Goal: Entertainment & Leisure: Consume media (video, audio)

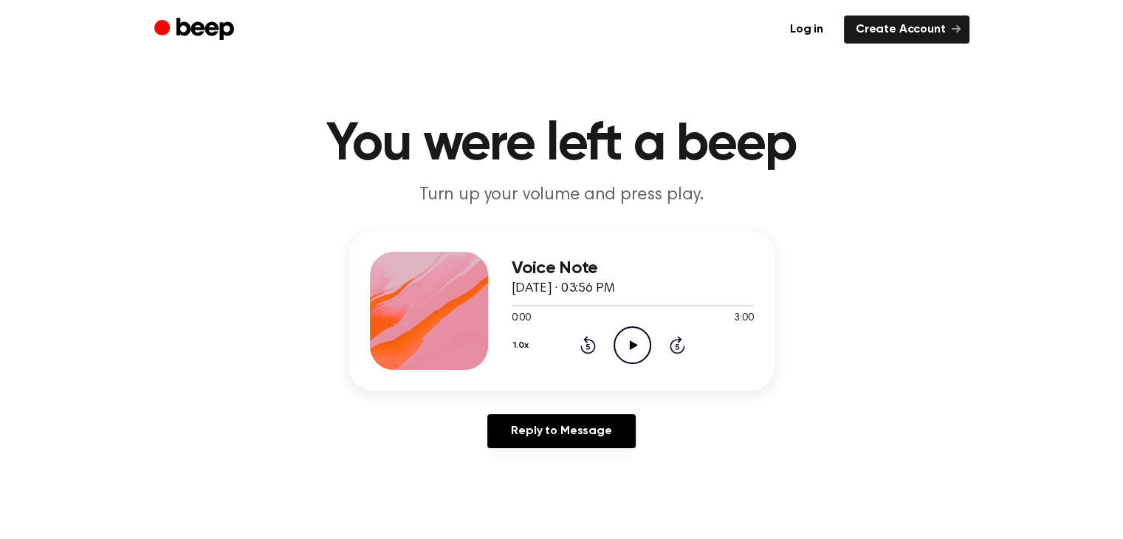
click at [638, 343] on icon "Play Audio" at bounding box center [632, 345] width 38 height 38
click at [638, 343] on icon "Pause Audio" at bounding box center [632, 345] width 38 height 38
click at [638, 343] on icon "Play Audio" at bounding box center [632, 345] width 38 height 38
click at [638, 343] on icon "Pause Audio" at bounding box center [632, 345] width 38 height 38
click at [638, 343] on icon "Play Audio" at bounding box center [632, 345] width 38 height 38
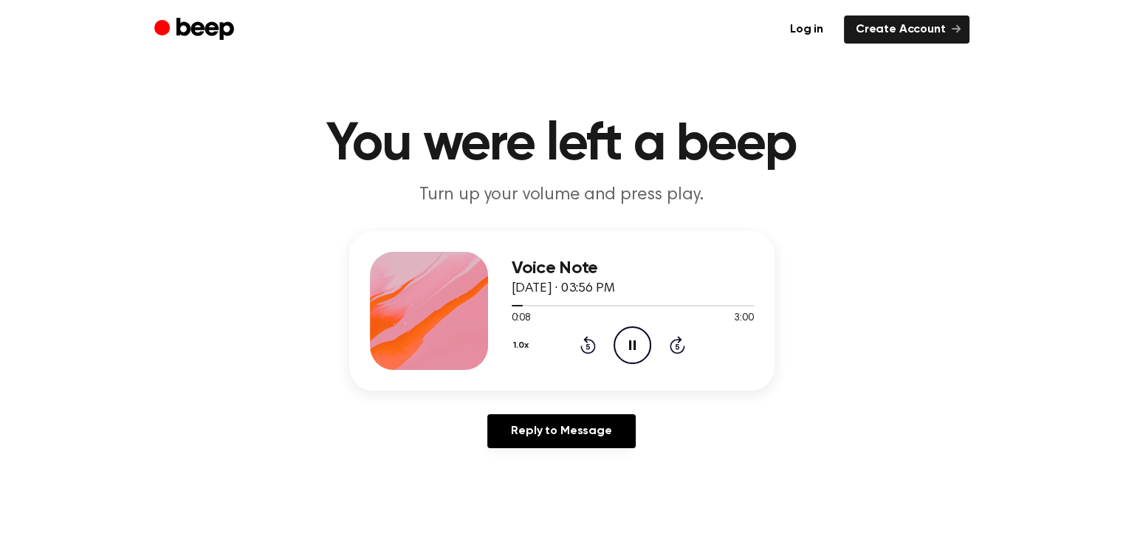
click at [638, 343] on icon "Pause Audio" at bounding box center [632, 345] width 38 height 38
click at [638, 343] on icon "Play Audio" at bounding box center [632, 345] width 38 height 38
click at [638, 343] on icon "Pause Audio" at bounding box center [632, 345] width 38 height 38
click at [638, 343] on icon "Play Audio" at bounding box center [632, 345] width 38 height 38
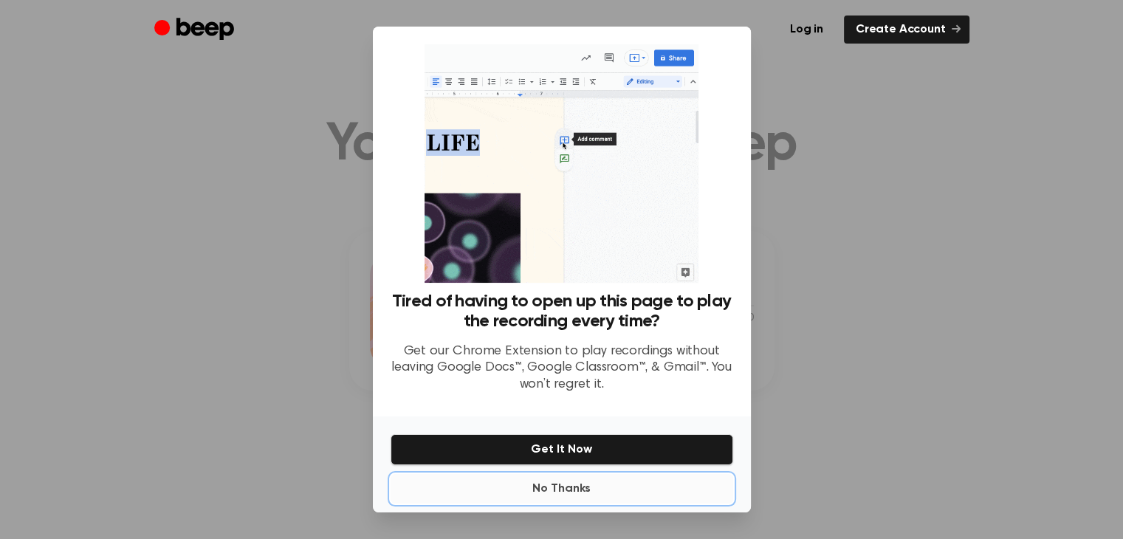
click at [557, 485] on button "No Thanks" at bounding box center [561, 489] width 342 height 30
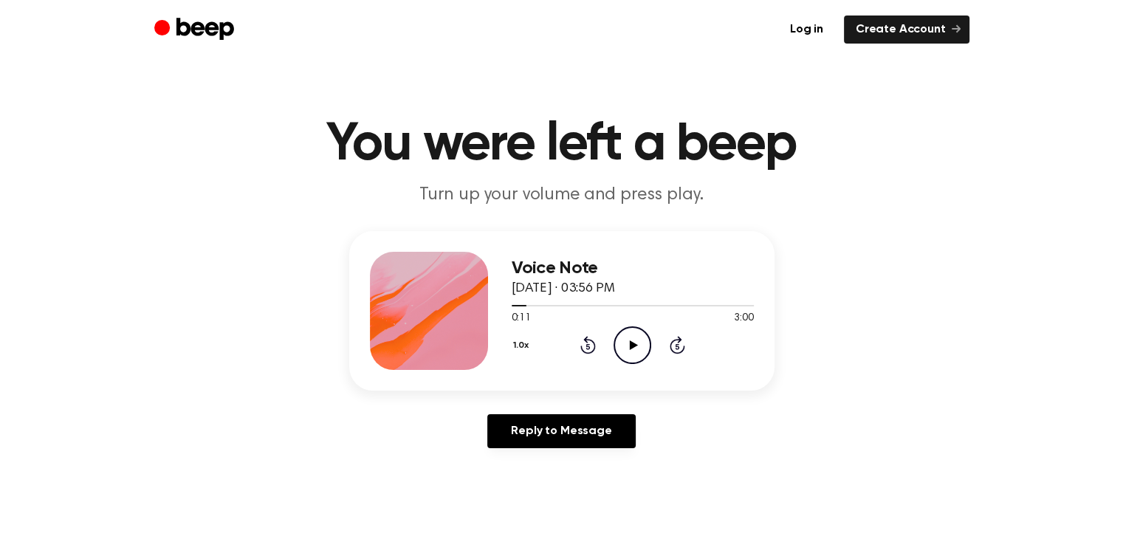
click at [621, 340] on icon "Play Audio" at bounding box center [632, 345] width 38 height 38
click at [621, 340] on icon "Pause Audio" at bounding box center [632, 345] width 38 height 38
click at [621, 340] on icon "Play Audio" at bounding box center [632, 345] width 38 height 38
click at [621, 340] on icon "Pause Audio" at bounding box center [632, 345] width 38 height 38
click at [621, 340] on icon "Play Audio" at bounding box center [632, 345] width 38 height 38
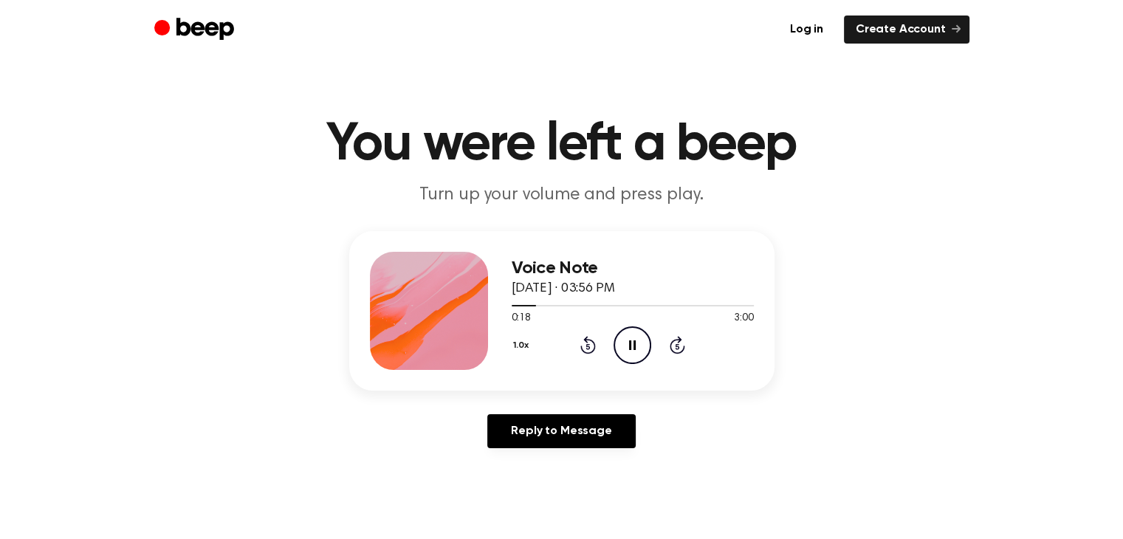
click at [621, 340] on icon "Pause Audio" at bounding box center [632, 345] width 38 height 38
click at [621, 340] on icon "Play Audio" at bounding box center [632, 345] width 38 height 38
click at [621, 340] on icon "Pause Audio" at bounding box center [632, 345] width 38 height 38
click at [586, 340] on icon at bounding box center [587, 345] width 15 height 18
click at [632, 343] on icon "Pause Audio" at bounding box center [632, 345] width 38 height 38
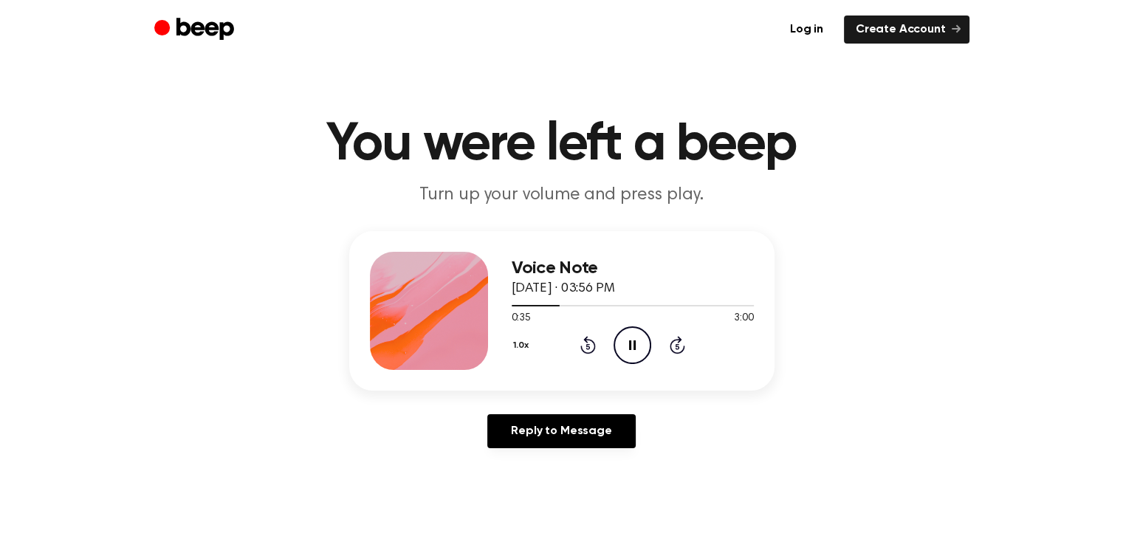
click at [585, 345] on icon "Rewind 5 seconds" at bounding box center [587, 344] width 16 height 19
click at [590, 343] on icon "Rewind 5 seconds" at bounding box center [587, 344] width 16 height 19
click at [640, 342] on icon "Play Audio" at bounding box center [632, 345] width 38 height 38
click at [589, 349] on icon "Rewind 5 seconds" at bounding box center [587, 344] width 16 height 19
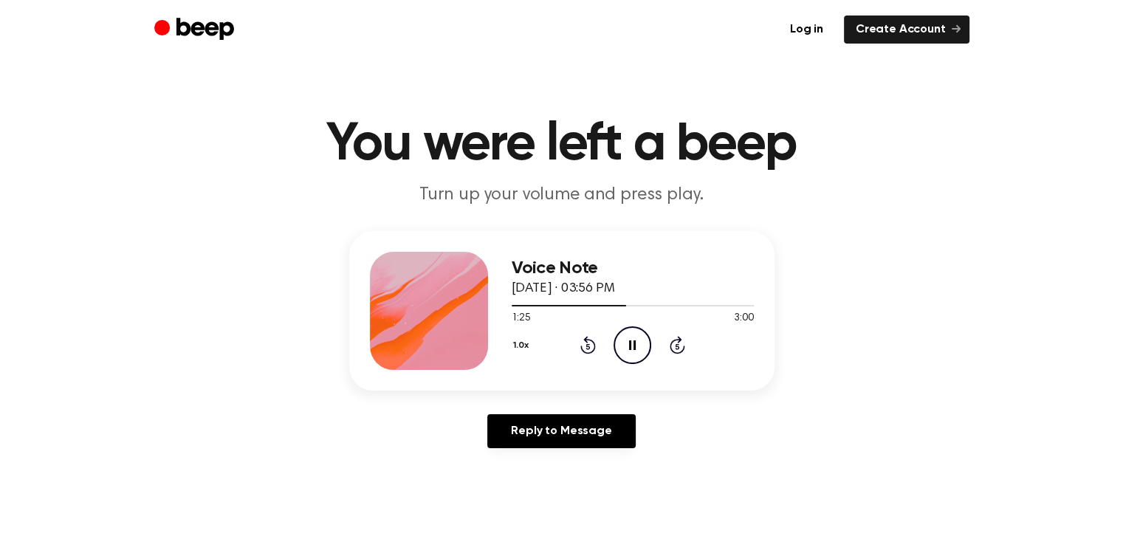
click at [627, 337] on icon "Pause Audio" at bounding box center [632, 345] width 38 height 38
click at [592, 344] on icon "Rewind 5 seconds" at bounding box center [587, 344] width 16 height 19
click at [583, 346] on icon "Rewind 5 seconds" at bounding box center [587, 344] width 16 height 19
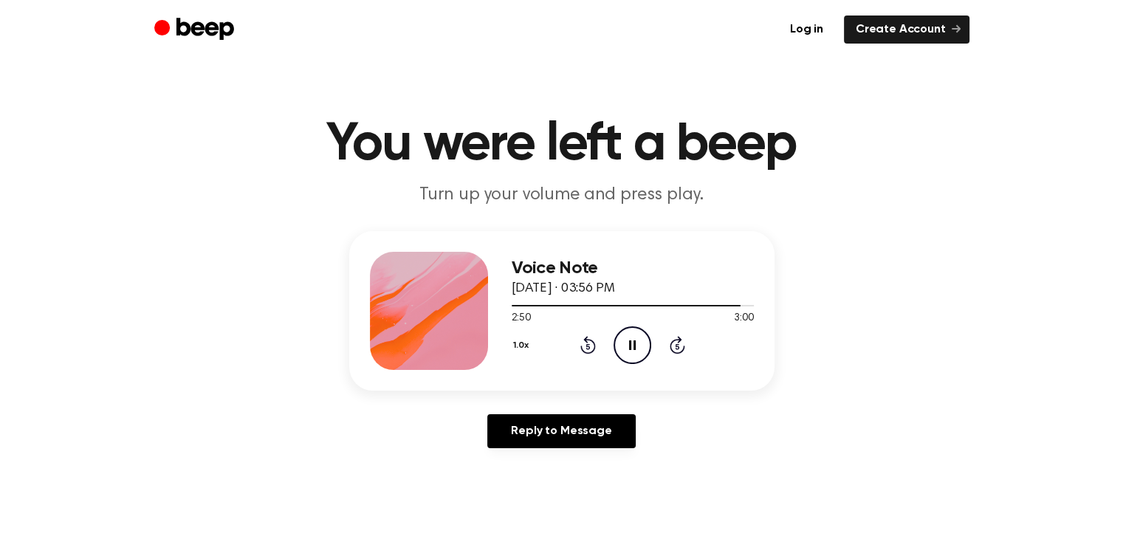
click at [583, 346] on icon "Rewind 5 seconds" at bounding box center [587, 344] width 16 height 19
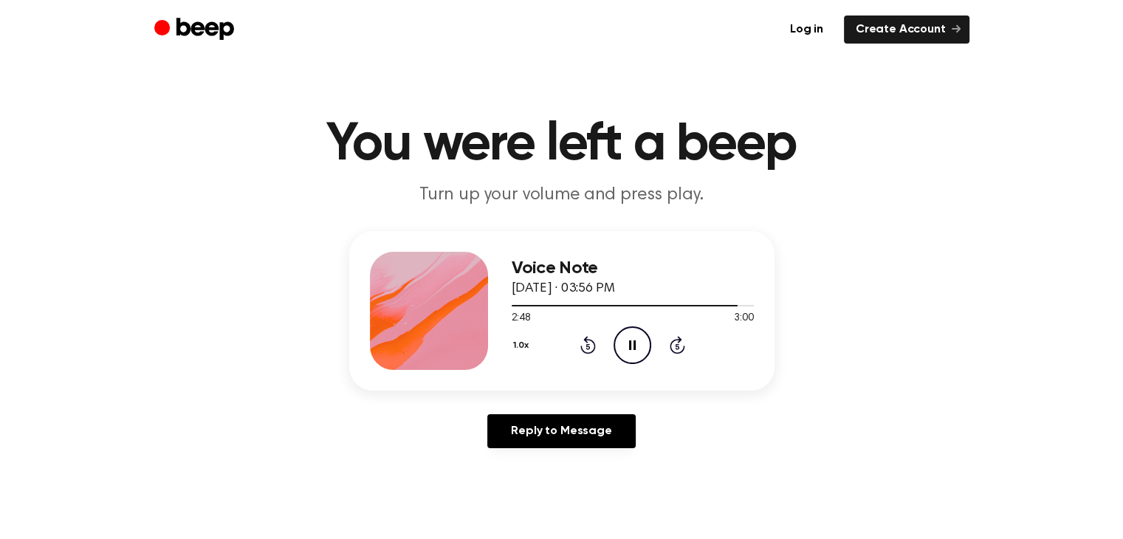
click at [583, 346] on icon "Rewind 5 seconds" at bounding box center [587, 344] width 16 height 19
click at [583, 347] on icon "Rewind 5 seconds" at bounding box center [587, 344] width 16 height 19
click at [633, 342] on icon "Pause Audio" at bounding box center [632, 345] width 38 height 38
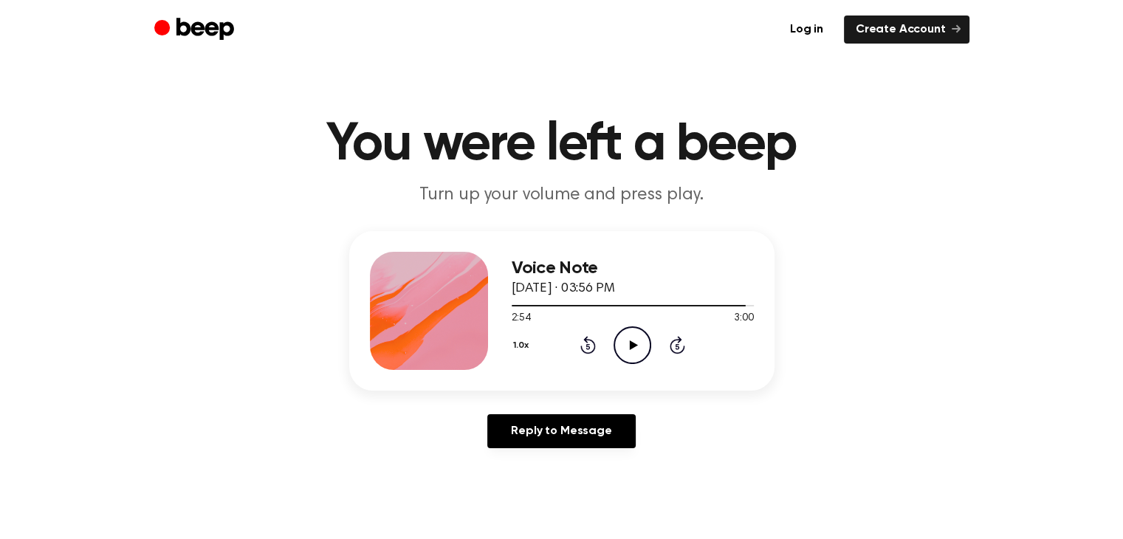
click at [582, 345] on icon at bounding box center [587, 345] width 15 height 18
